Goal: Navigation & Orientation: Find specific page/section

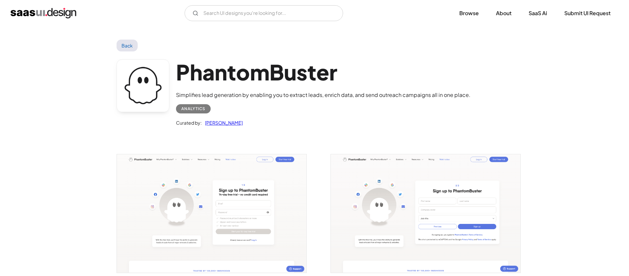
scroll to position [1395, 0]
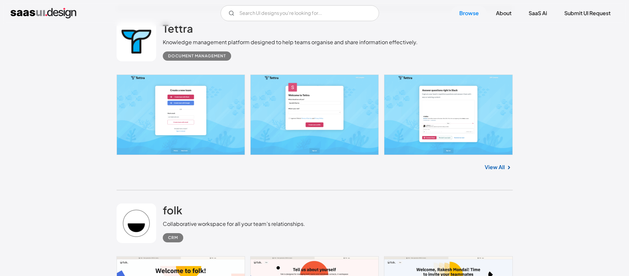
scroll to position [6347, 0]
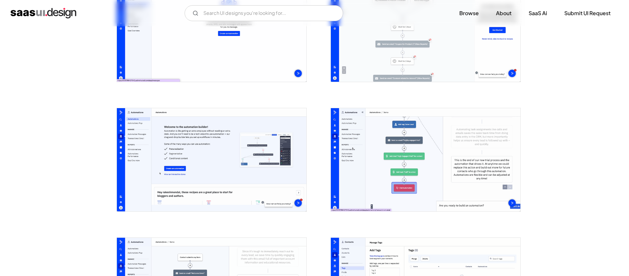
scroll to position [1651, 0]
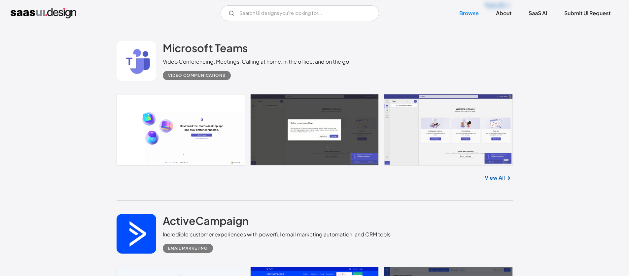
scroll to position [6358, 0]
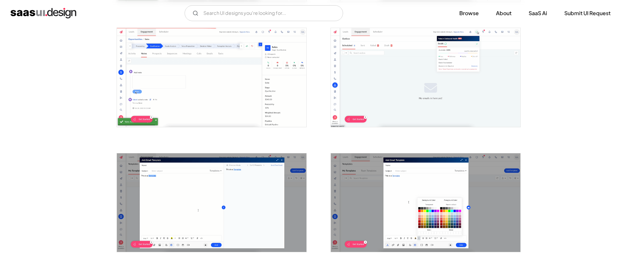
scroll to position [1377, 0]
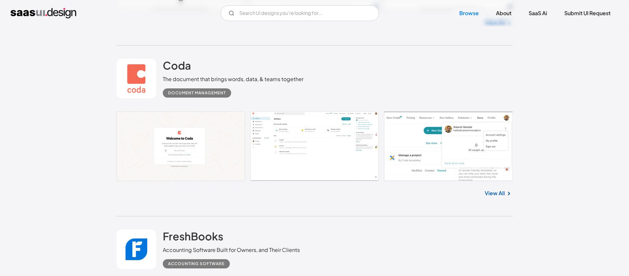
scroll to position [7363, 0]
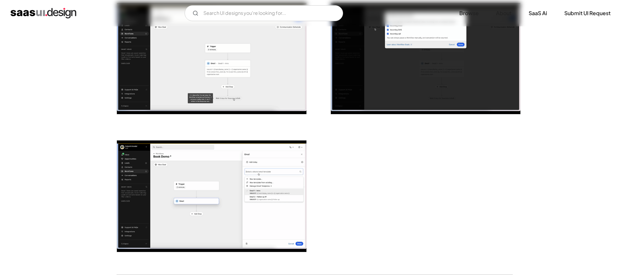
scroll to position [1532, 0]
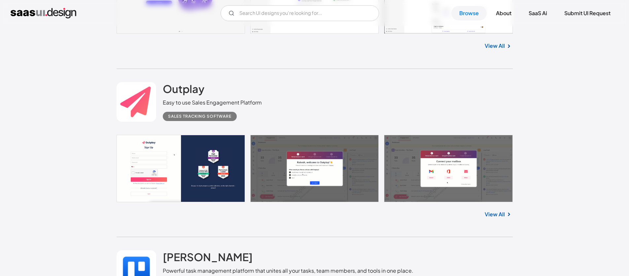
scroll to position [8895, 0]
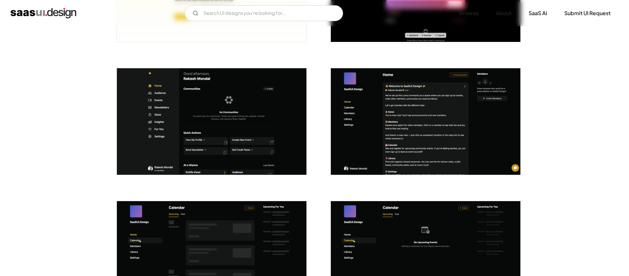
scroll to position [1175, 0]
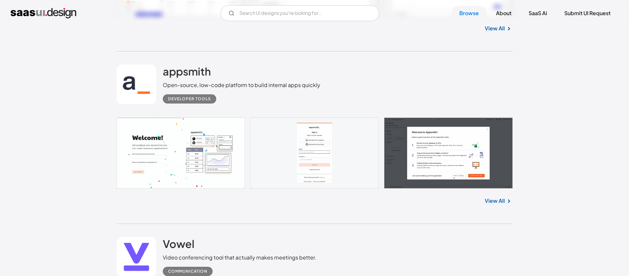
scroll to position [8643, 0]
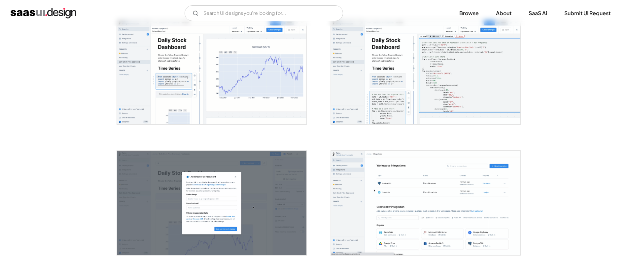
scroll to position [265, 0]
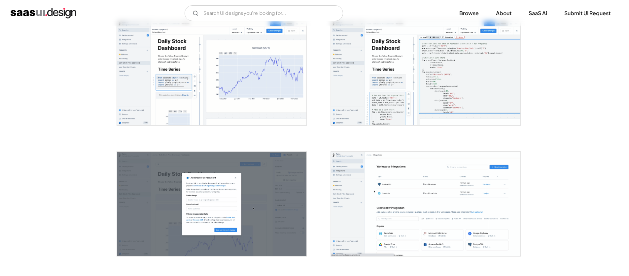
click at [435, 58] on img "open lightbox" at bounding box center [425, 72] width 189 height 105
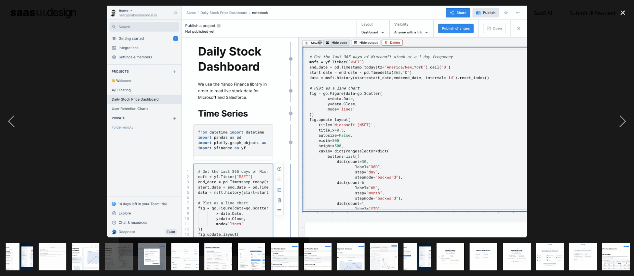
click at [623, 122] on div "next image" at bounding box center [622, 122] width 22 height 232
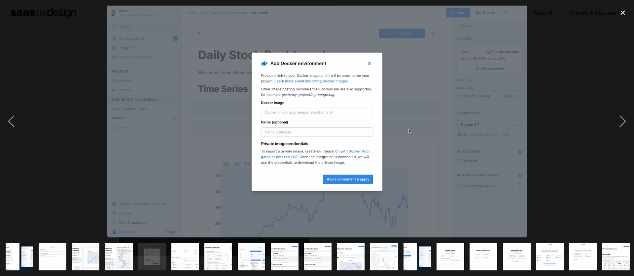
click at [9, 119] on div "previous image" at bounding box center [11, 122] width 22 height 232
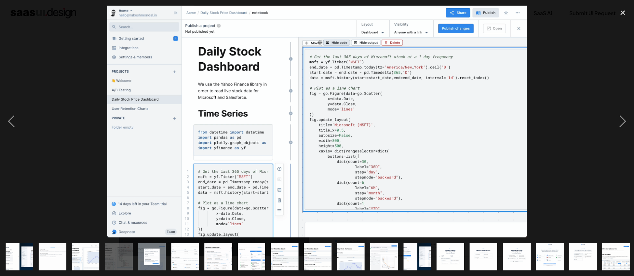
click at [619, 123] on div "next image" at bounding box center [622, 122] width 22 height 232
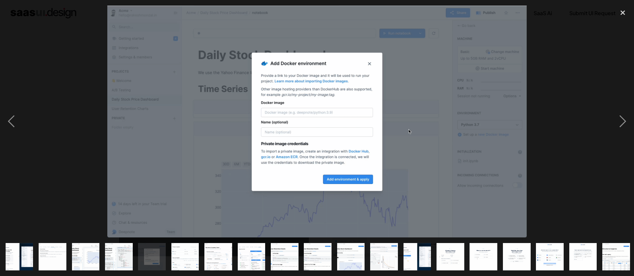
click at [619, 123] on div "next image" at bounding box center [622, 122] width 22 height 232
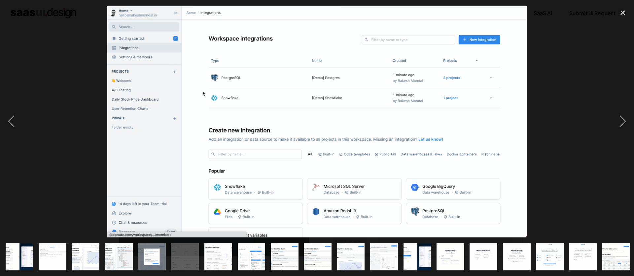
click at [622, 119] on div "next image" at bounding box center [622, 122] width 22 height 232
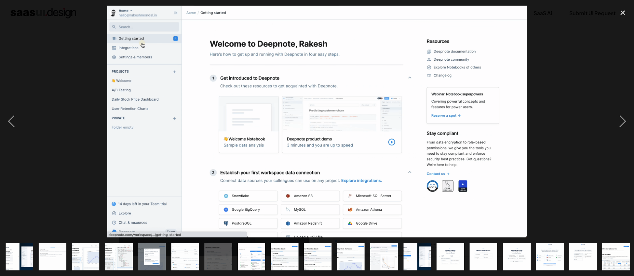
click at [624, 119] on div "next image" at bounding box center [622, 122] width 22 height 232
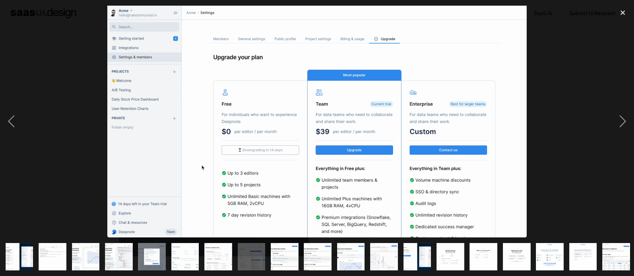
click at [354, 249] on img "show item 11 of 25" at bounding box center [351, 257] width 50 height 28
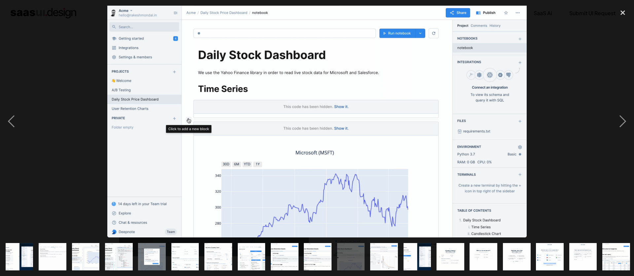
click at [388, 252] on img "show item 12 of 25" at bounding box center [384, 257] width 50 height 28
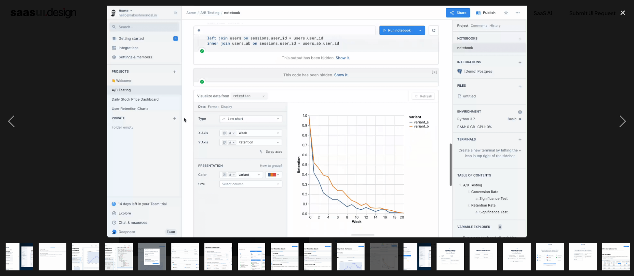
click at [417, 252] on img "show item 13 of 25" at bounding box center [417, 257] width 50 height 28
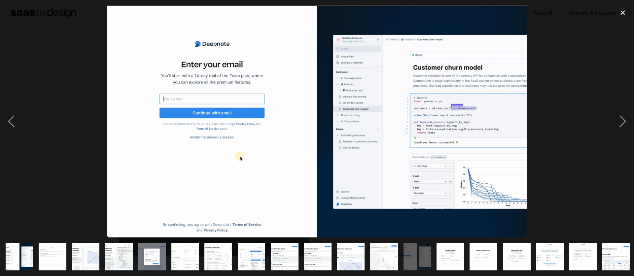
click at [438, 248] on img "show item 14 of 25" at bounding box center [450, 257] width 50 height 28
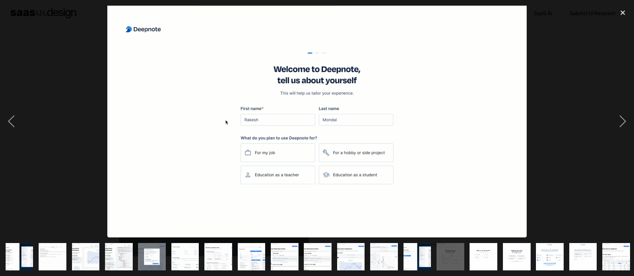
click at [533, 248] on div "show item 17 of 25" at bounding box center [549, 257] width 33 height 39
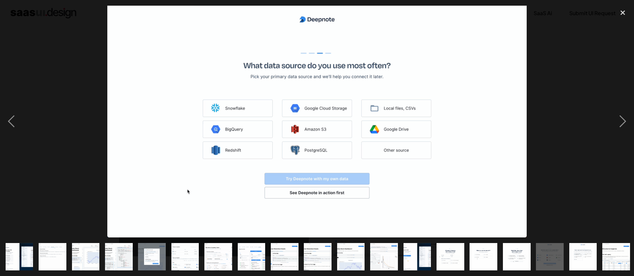
click at [49, 255] on img "show item 2 of 25" at bounding box center [52, 257] width 50 height 28
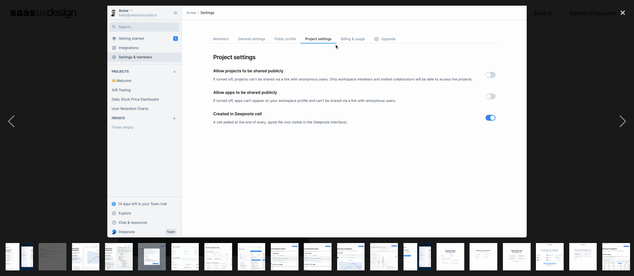
click at [160, 253] on img "show item 5 of 25" at bounding box center [152, 257] width 50 height 28
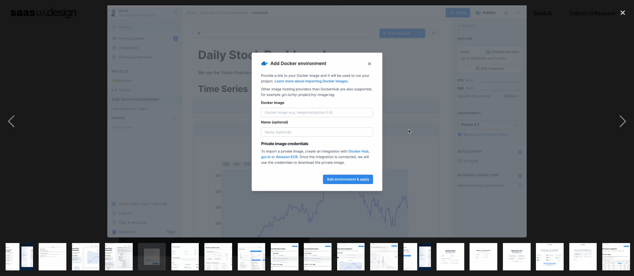
click at [244, 254] on img "show item 8 of 25" at bounding box center [251, 257] width 50 height 28
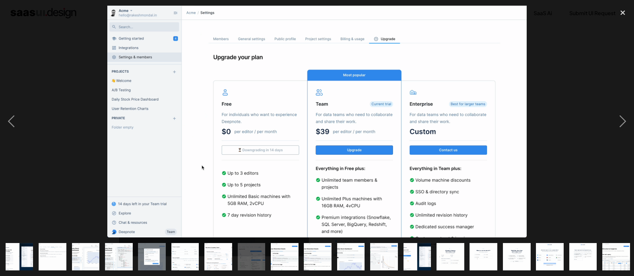
click at [279, 252] on img "show item 9 of 25" at bounding box center [284, 257] width 50 height 28
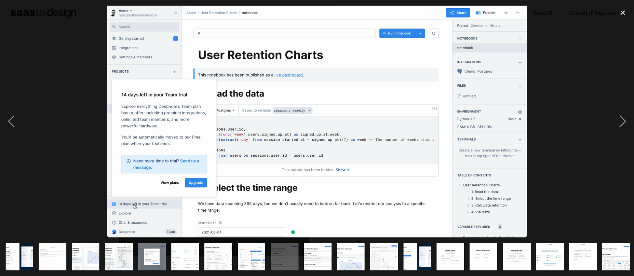
click at [322, 249] on img "show item 10 of 25" at bounding box center [318, 257] width 50 height 28
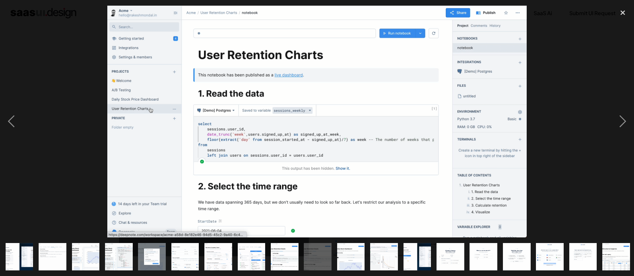
click at [333, 246] on div "show item 10 of 25" at bounding box center [317, 257] width 33 height 39
click at [342, 245] on img "show item 11 of 25" at bounding box center [351, 257] width 50 height 28
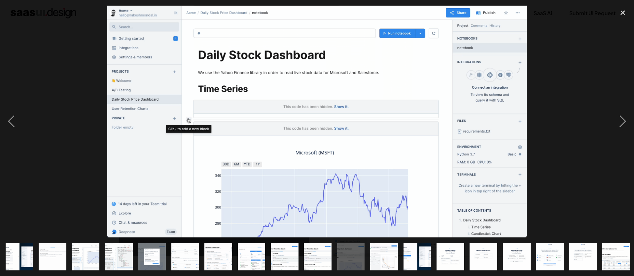
click at [378, 254] on img "show item 12 of 25" at bounding box center [384, 257] width 50 height 28
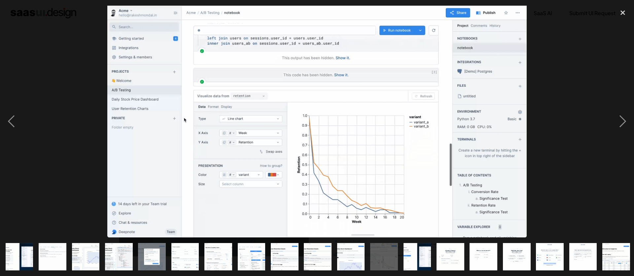
click at [441, 256] on img "show item 14 of 25" at bounding box center [450, 257] width 50 height 28
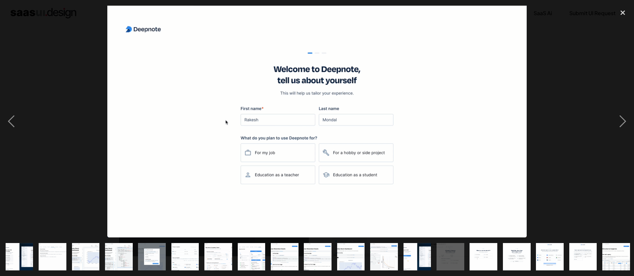
click at [489, 256] on img "show item 15 of 25" at bounding box center [483, 257] width 50 height 28
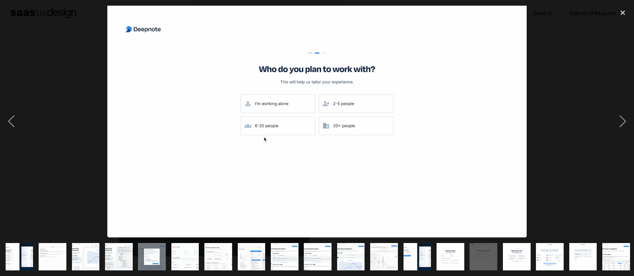
click at [518, 251] on img "show item 16 of 25" at bounding box center [516, 257] width 50 height 28
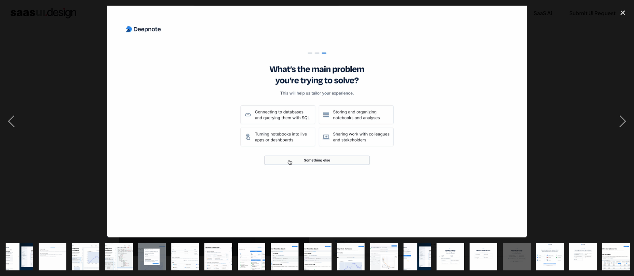
click at [552, 248] on img "show item 17 of 25" at bounding box center [550, 257] width 50 height 28
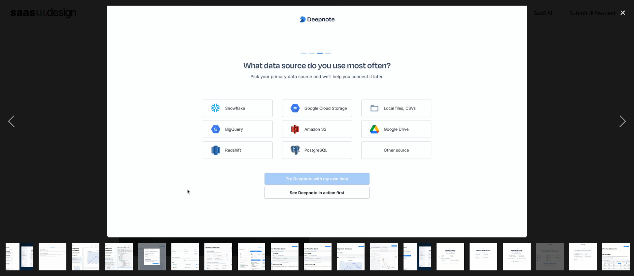
click at [292, 247] on img "show item 9 of 25" at bounding box center [284, 257] width 50 height 28
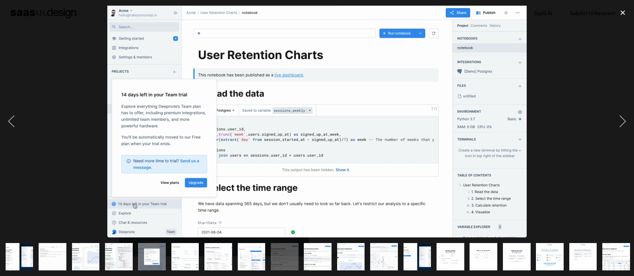
click at [255, 251] on img "show item 8 of 25" at bounding box center [251, 257] width 50 height 28
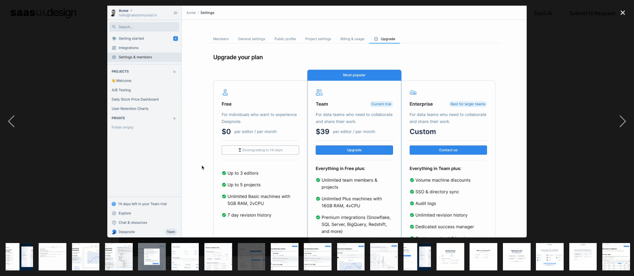
click at [279, 250] on img "show item 9 of 25" at bounding box center [284, 257] width 50 height 28
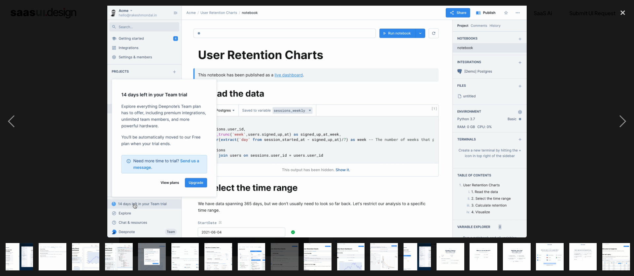
click at [317, 249] on img "show item 10 of 25" at bounding box center [318, 257] width 50 height 28
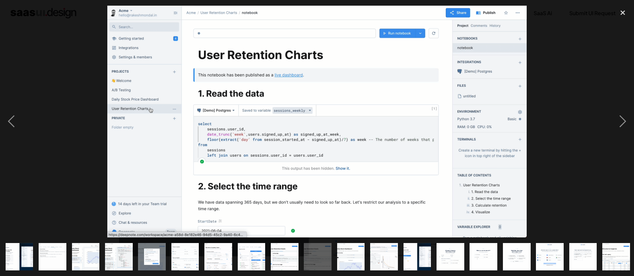
click at [358, 257] on img "show item 11 of 25" at bounding box center [351, 257] width 50 height 28
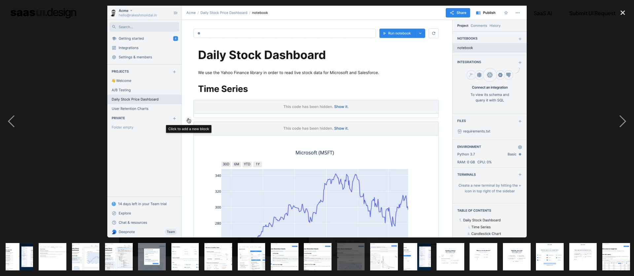
click at [372, 250] on img "show item 12 of 25" at bounding box center [384, 257] width 50 height 28
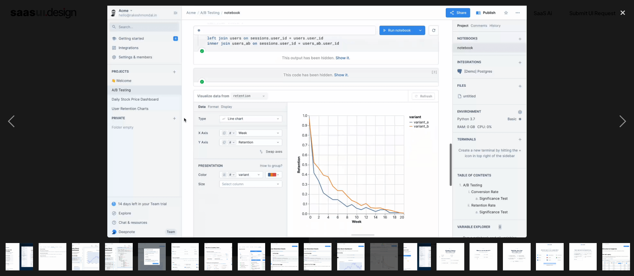
click at [355, 250] on img "show item 11 of 25" at bounding box center [351, 257] width 50 height 28
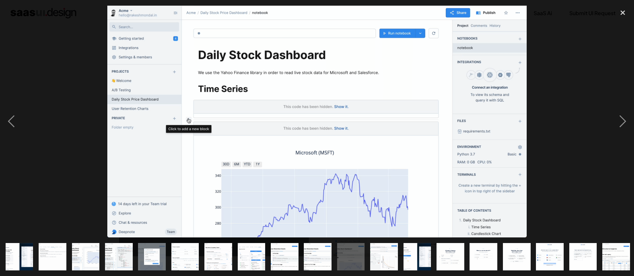
click at [233, 255] on div "show item 7 of 25" at bounding box center [218, 257] width 33 height 39
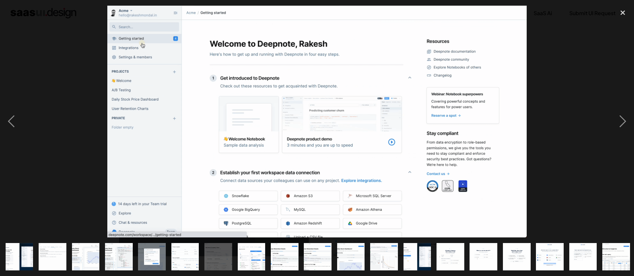
click at [254, 252] on img "show item 8 of 25" at bounding box center [251, 257] width 50 height 28
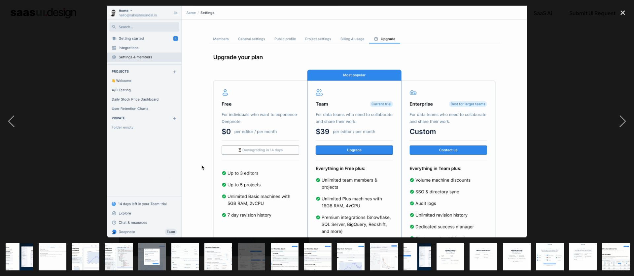
click at [359, 255] on img "show item 11 of 25" at bounding box center [351, 257] width 50 height 28
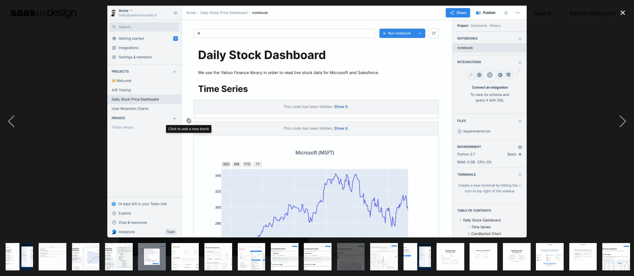
click at [320, 252] on img "show item 10 of 25" at bounding box center [318, 257] width 50 height 28
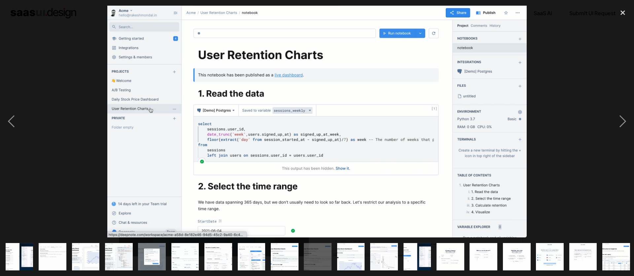
click at [277, 251] on img "show item 9 of 25" at bounding box center [284, 257] width 50 height 28
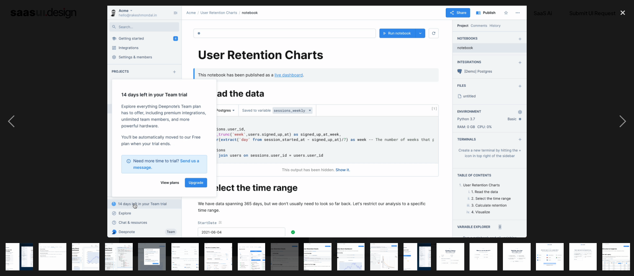
click at [249, 254] on img "show item 8 of 25" at bounding box center [251, 257] width 50 height 28
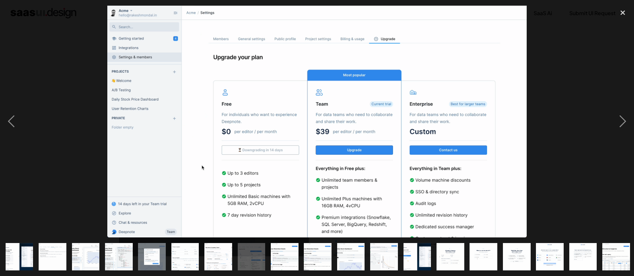
click at [82, 252] on img "show item 3 of 25" at bounding box center [86, 257] width 50 height 28
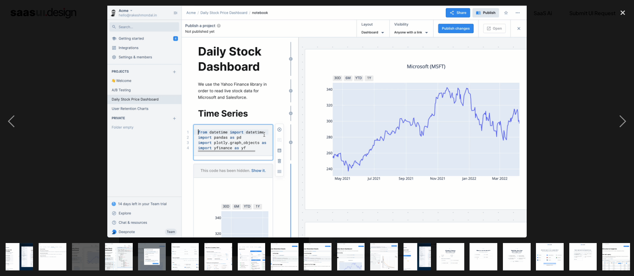
click at [120, 251] on img "show item 4 of 25" at bounding box center [119, 257] width 50 height 28
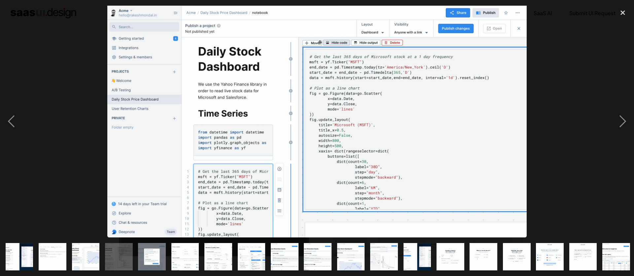
click at [210, 252] on img "show item 7 of 25" at bounding box center [218, 257] width 50 height 28
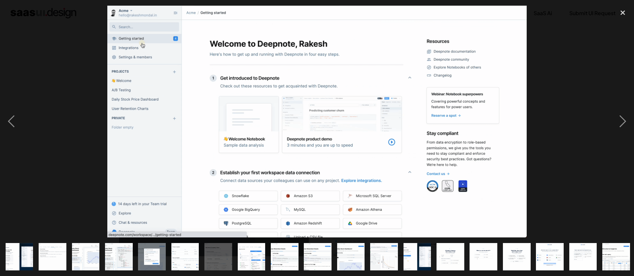
click at [376, 246] on img "show item 12 of 25" at bounding box center [384, 257] width 50 height 28
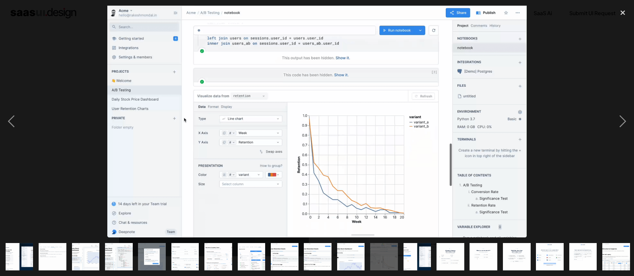
click at [316, 251] on img "show item 10 of 25" at bounding box center [318, 257] width 50 height 28
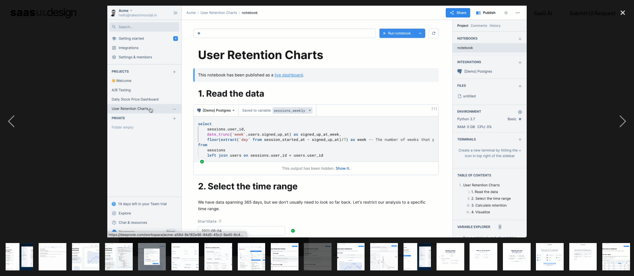
click at [297, 252] on img "show item 9 of 25" at bounding box center [284, 257] width 50 height 28
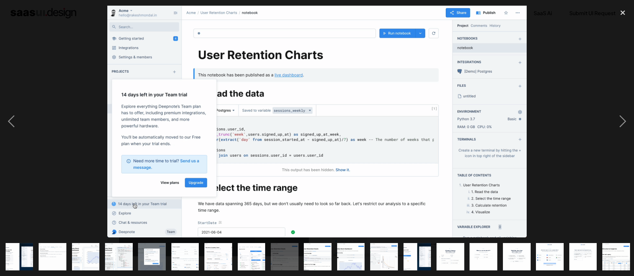
click at [243, 256] on img "show item 8 of 25" at bounding box center [251, 257] width 50 height 28
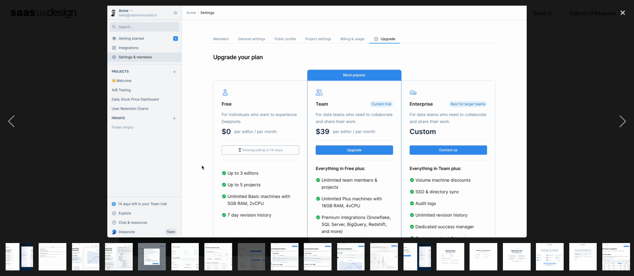
click at [187, 257] on img "show item 6 of 25" at bounding box center [185, 257] width 50 height 28
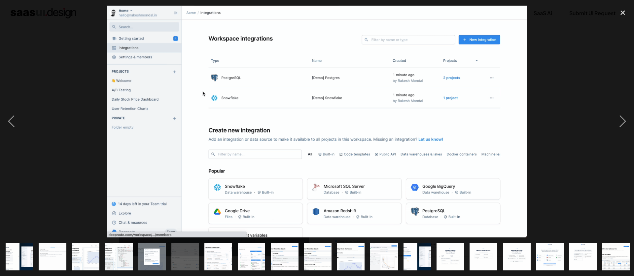
click at [116, 254] on img "show item 4 of 25" at bounding box center [119, 257] width 50 height 28
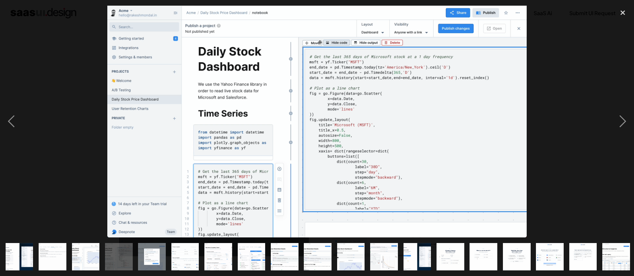
click at [86, 253] on img "show item 3 of 25" at bounding box center [86, 257] width 50 height 28
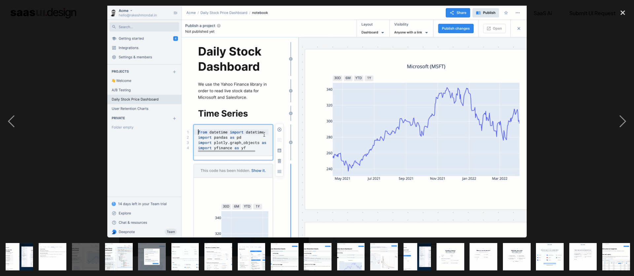
click at [35, 250] on div "show item 1 of 25" at bounding box center [19, 257] width 33 height 39
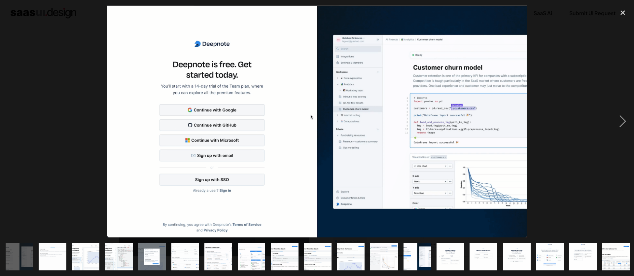
click at [55, 250] on img "show item 2 of 25" at bounding box center [52, 257] width 50 height 28
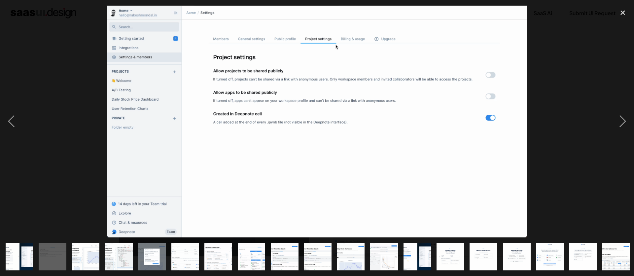
click at [13, 119] on div "previous image" at bounding box center [11, 122] width 22 height 232
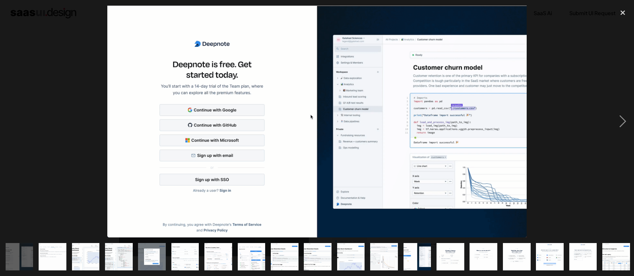
click at [13, 119] on div "previous image" at bounding box center [11, 122] width 22 height 232
click at [627, 11] on div "close lightbox" at bounding box center [622, 13] width 22 height 15
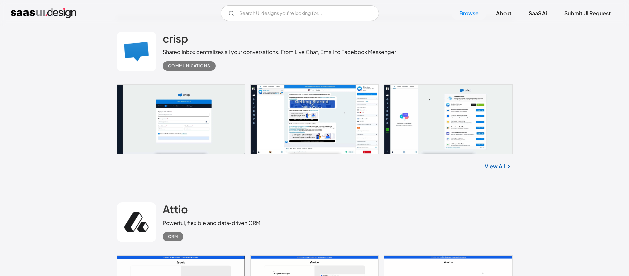
scroll to position [10426, 0]
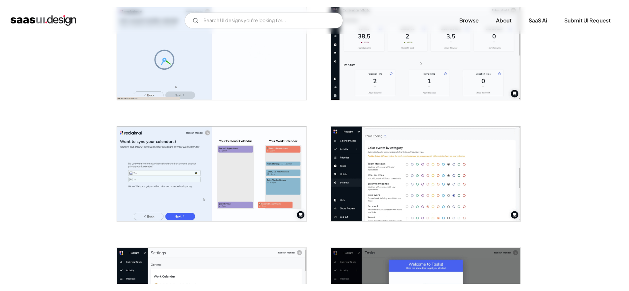
scroll to position [913, 0]
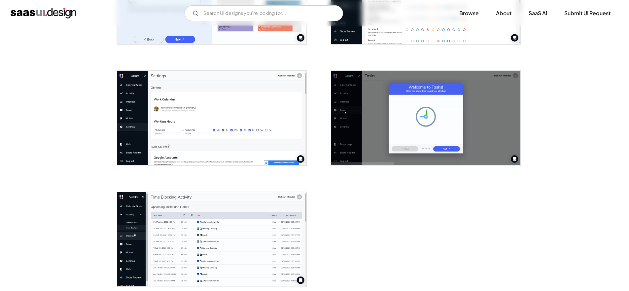
scroll to position [933, 0]
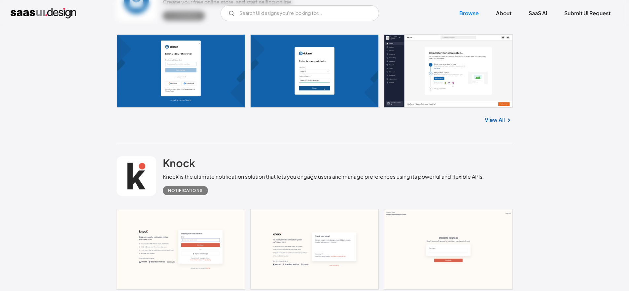
scroll to position [9895, 0]
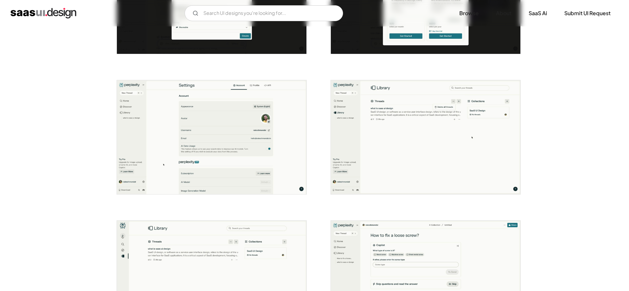
scroll to position [917, 0]
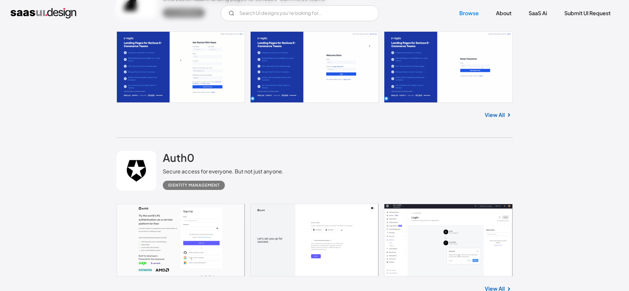
scroll to position [11127, 0]
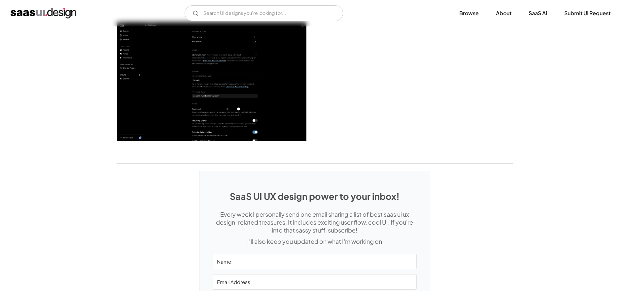
scroll to position [1814, 0]
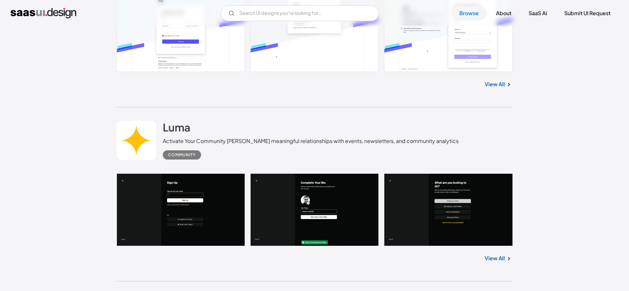
scroll to position [12035, 0]
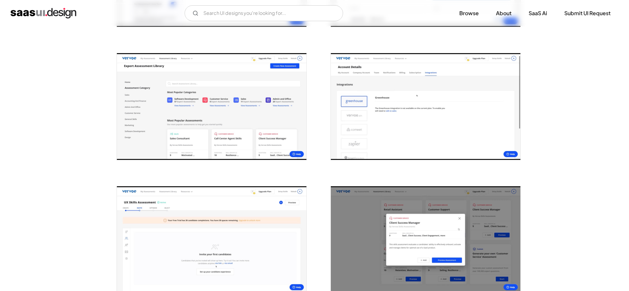
scroll to position [779, 0]
